Goal: Register for event/course

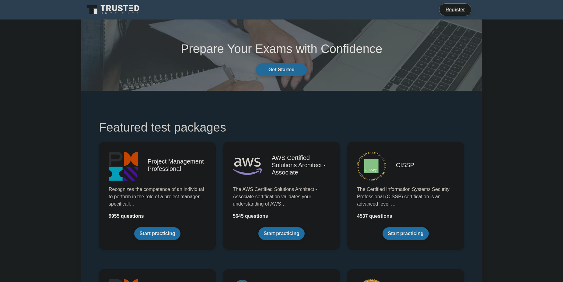
click at [292, 66] on link "Get Started" at bounding box center [281, 69] width 51 height 13
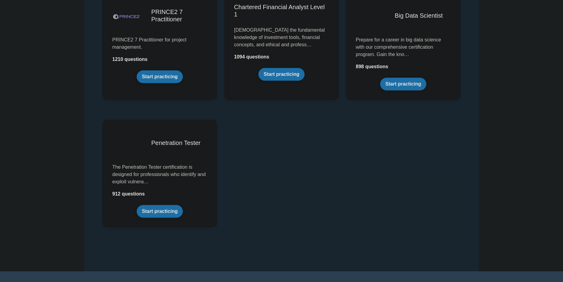
scroll to position [1283, 0]
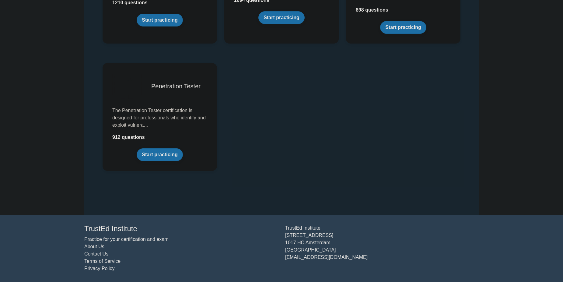
drag, startPoint x: 562, startPoint y: 201, endPoint x: 562, endPoint y: 189, distance: 12.2
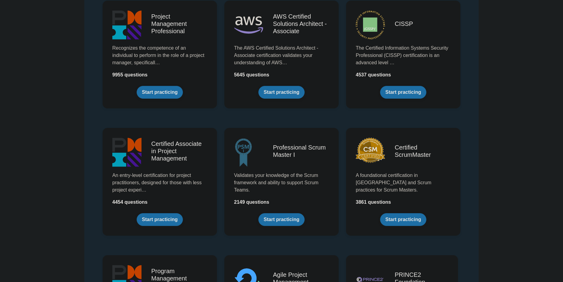
scroll to position [0, 0]
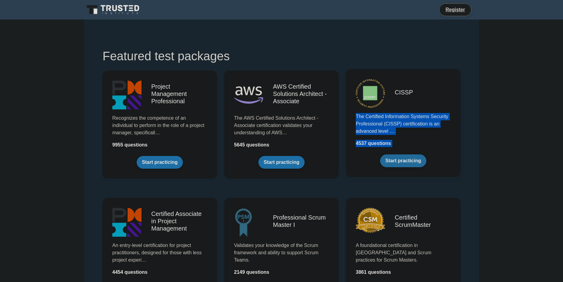
drag, startPoint x: 346, startPoint y: 114, endPoint x: 446, endPoint y: 129, distance: 101.7
click at [446, 129] on div "CISSP The Certified Information Systems Security Professional (CISSP) certifica…" at bounding box center [404, 129] width 122 height 127
drag, startPoint x: 446, startPoint y: 129, endPoint x: 419, endPoint y: 120, distance: 28.3
click at [419, 154] on link "Start practicing" at bounding box center [403, 160] width 46 height 13
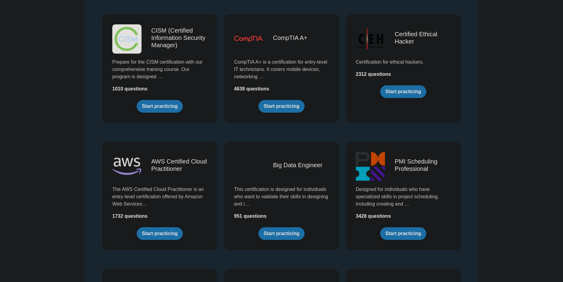
scroll to position [853, 0]
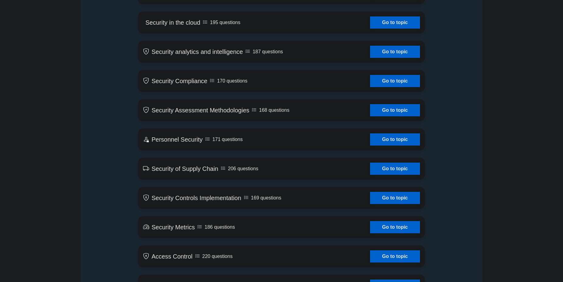
scroll to position [944, 0]
